Goal: Book appointment/travel/reservation

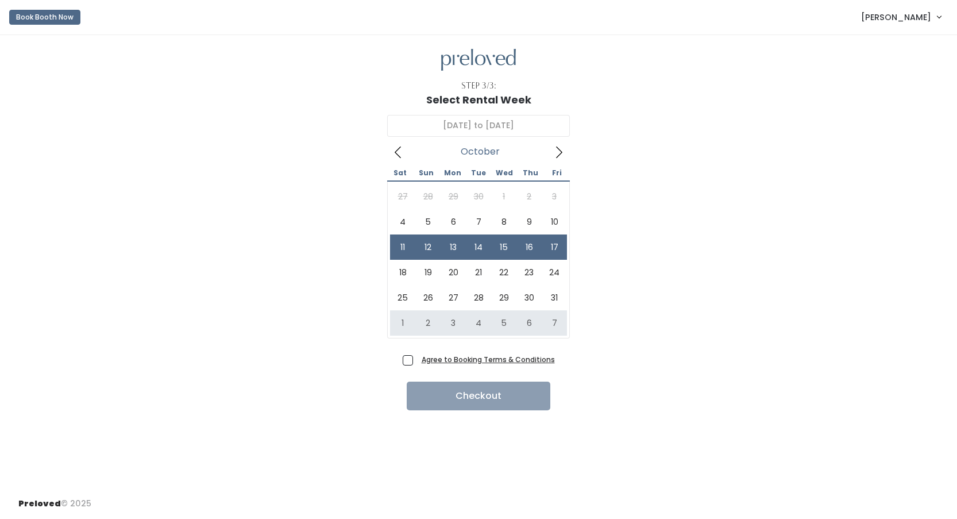
drag, startPoint x: 410, startPoint y: 360, endPoint x: 476, endPoint y: 373, distance: 67.5
click at [417, 360] on span "Agree to Booking Terms & Conditions" at bounding box center [486, 358] width 138 height 11
click at [417, 360] on input "Agree to Booking Terms & Conditions" at bounding box center [420, 356] width 7 height 7
checkbox input "true"
click at [501, 393] on button "Checkout" at bounding box center [479, 395] width 144 height 29
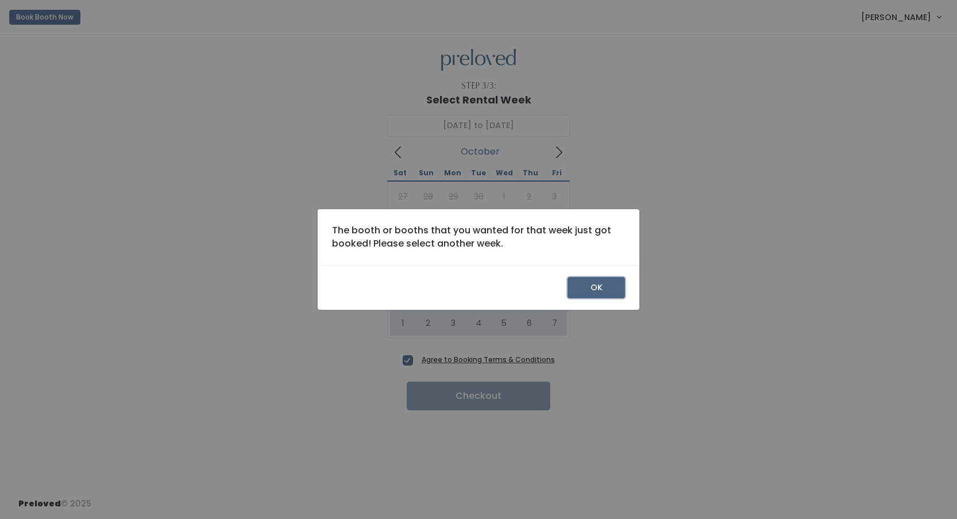
click at [588, 293] on button "OK" at bounding box center [596, 288] width 57 height 22
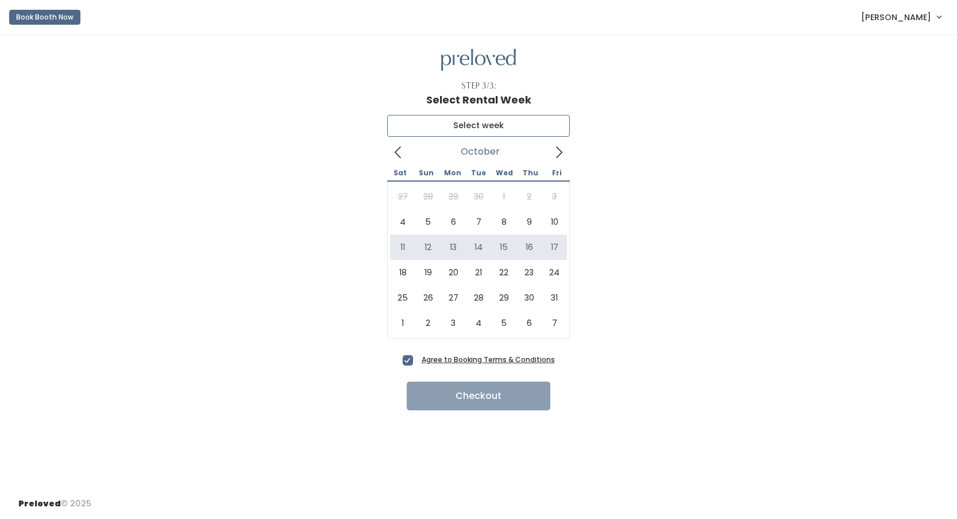
type input "[DATE] to [DATE]"
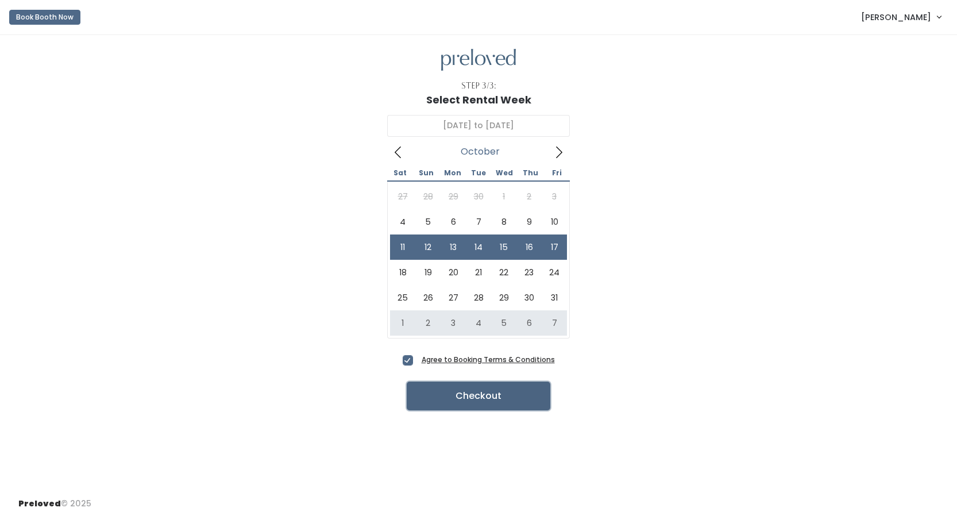
click at [492, 397] on button "Checkout" at bounding box center [479, 395] width 144 height 29
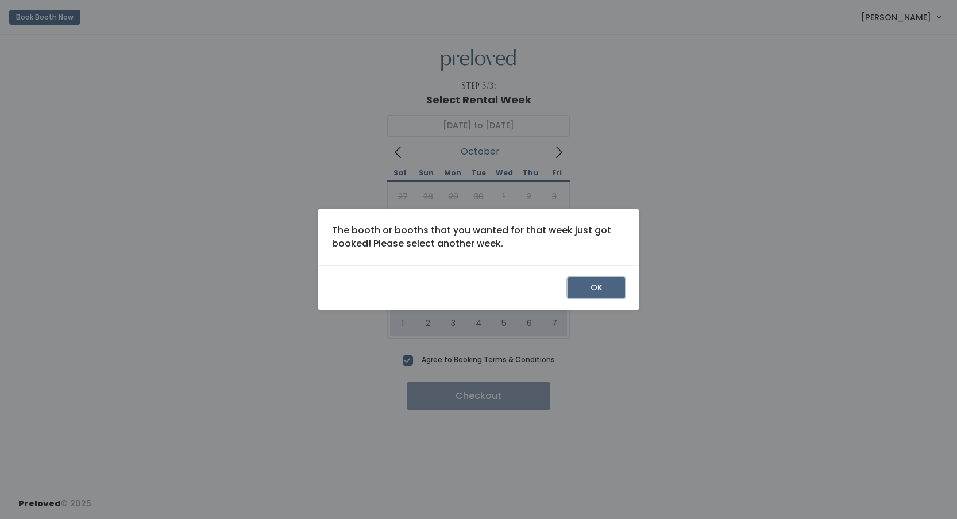
click at [578, 289] on button "OK" at bounding box center [596, 288] width 57 height 22
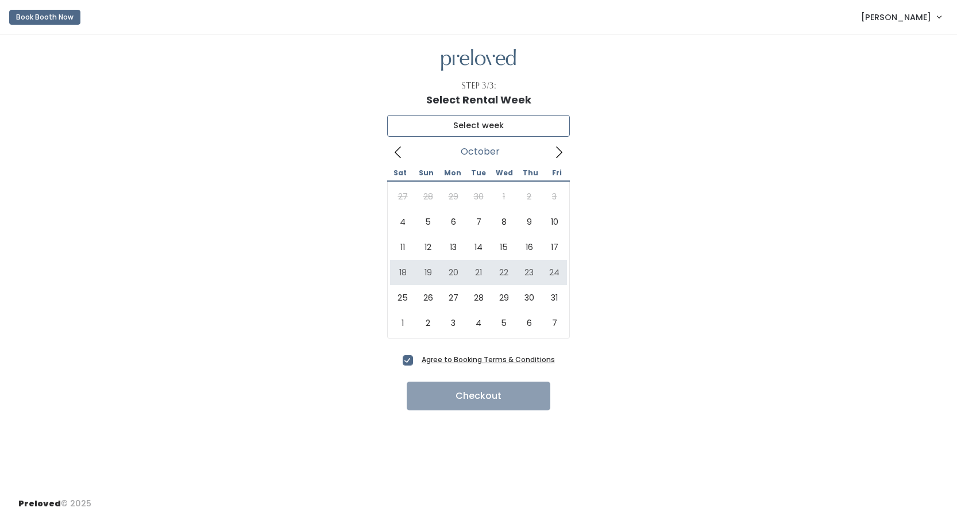
type input "October 18 to October 24"
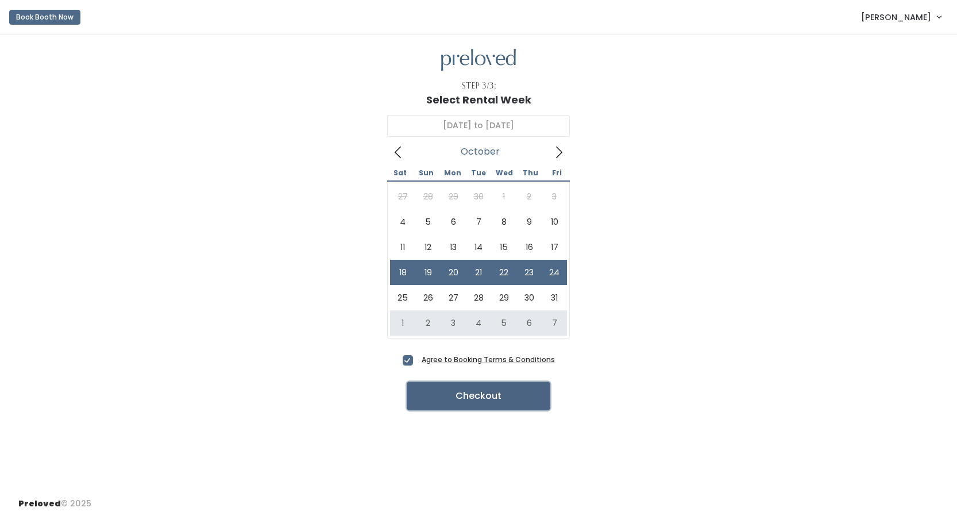
click at [481, 396] on button "Checkout" at bounding box center [479, 395] width 144 height 29
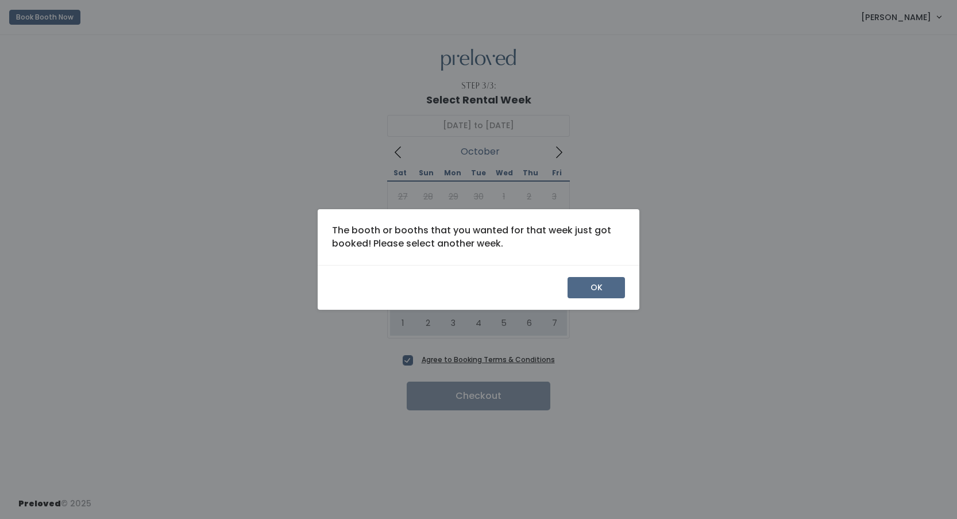
click at [591, 307] on div "OK" at bounding box center [479, 287] width 322 height 45
click at [612, 292] on button "OK" at bounding box center [596, 288] width 57 height 22
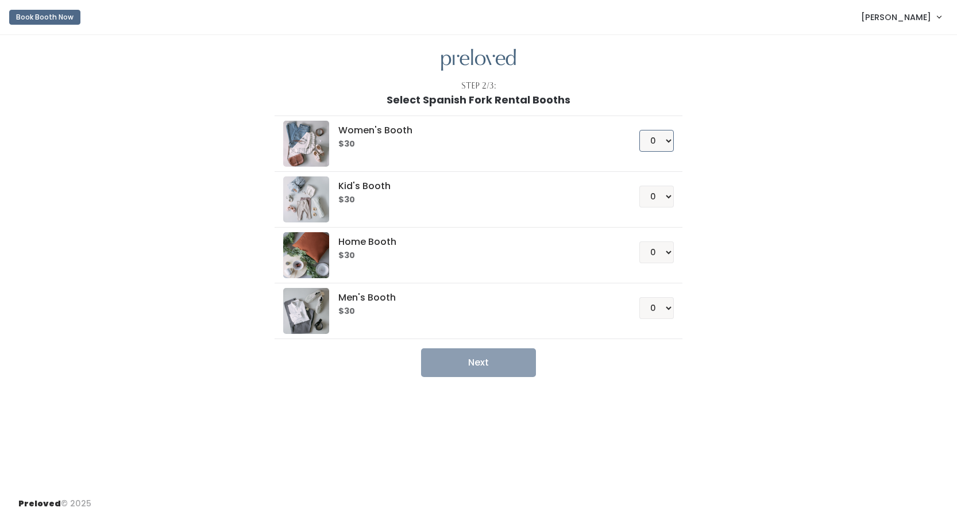
click at [660, 139] on select "0 1 2 3 4" at bounding box center [656, 141] width 34 height 22
click at [664, 196] on select "0 1 2 3 4" at bounding box center [656, 197] width 34 height 22
select select "1"
click at [639, 186] on select "0 1 2 3 4" at bounding box center [656, 197] width 34 height 22
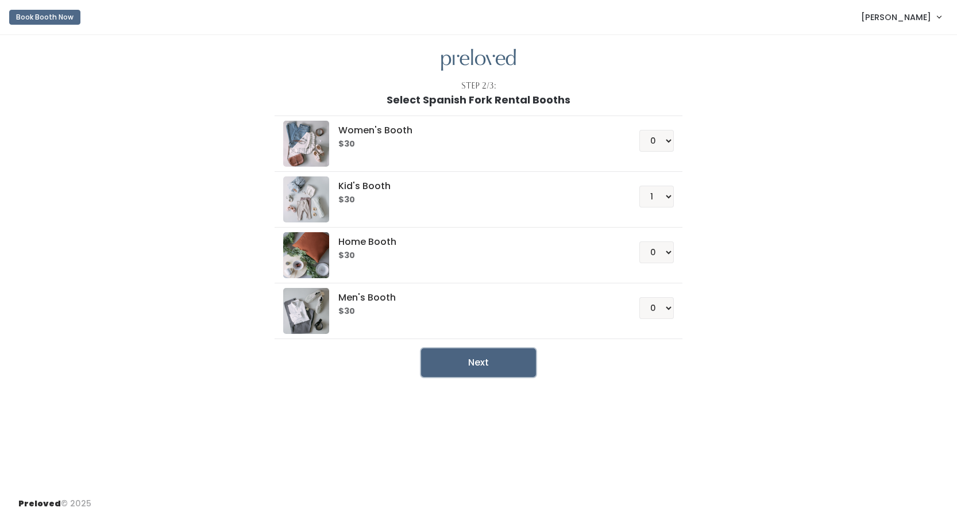
click at [494, 358] on button "Next" at bounding box center [478, 362] width 115 height 29
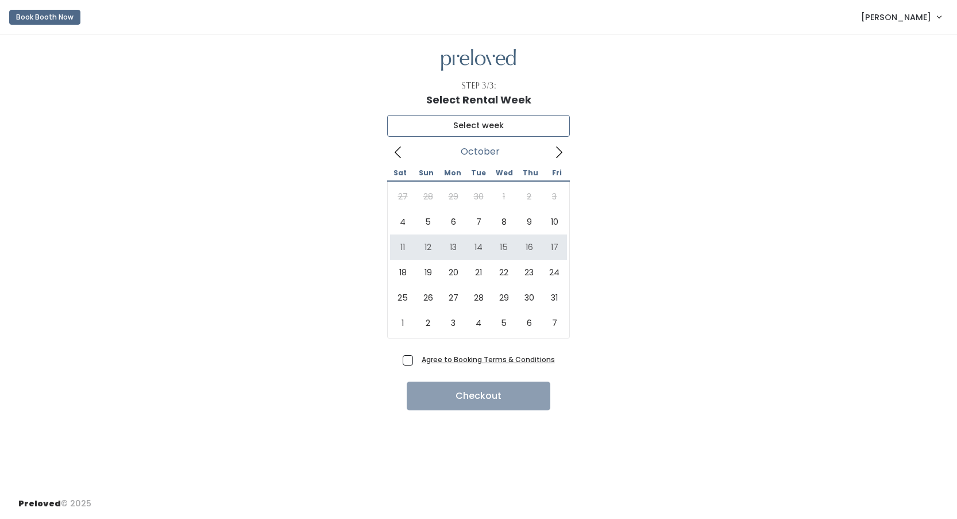
type input "[DATE] to [DATE]"
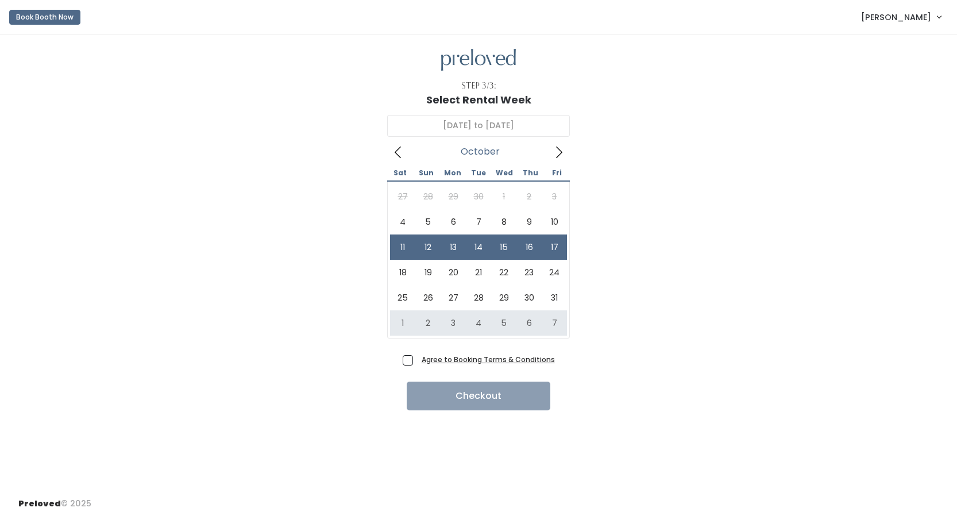
click at [417, 359] on span "Agree to Booking Terms & Conditions" at bounding box center [486, 358] width 138 height 11
click at [417, 359] on input "Agree to Booking Terms & Conditions" at bounding box center [420, 356] width 7 height 7
checkbox input "true"
click at [474, 400] on button "Checkout" at bounding box center [479, 395] width 144 height 29
